Goal: Find specific page/section: Find specific page/section

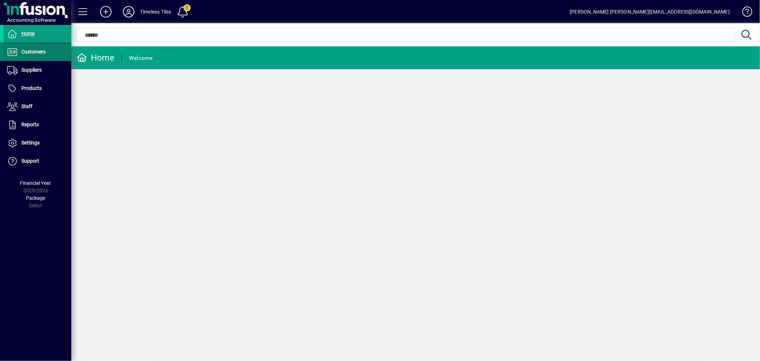
click at [47, 51] on span at bounding box center [38, 51] width 68 height 17
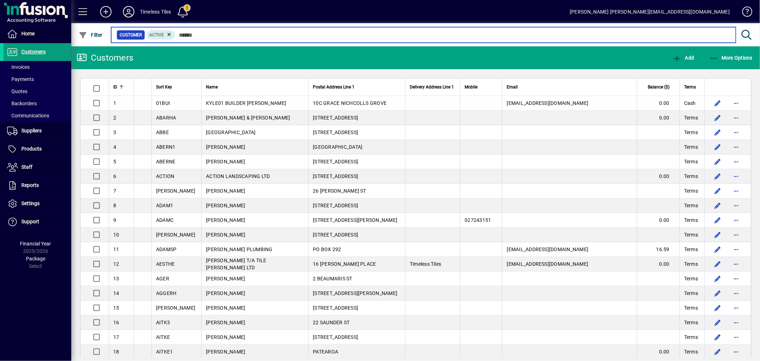
click at [199, 33] on input "text" at bounding box center [452, 35] width 555 height 10
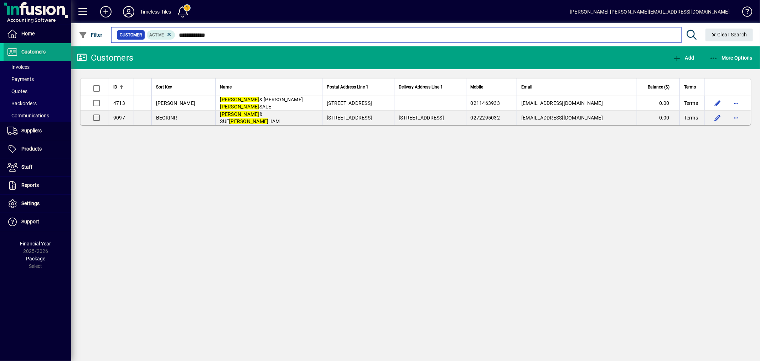
type input "**********"
